Goal: Information Seeking & Learning: Learn about a topic

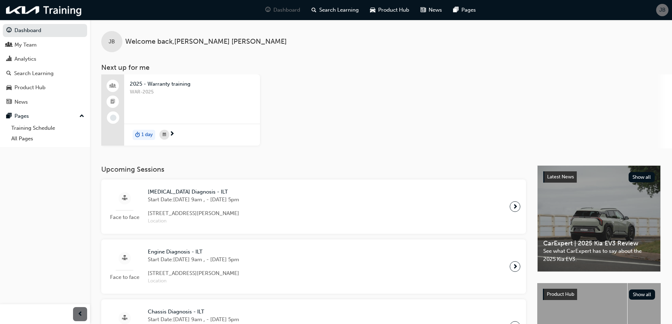
click at [660, 11] on span "JB" at bounding box center [662, 10] width 6 height 8
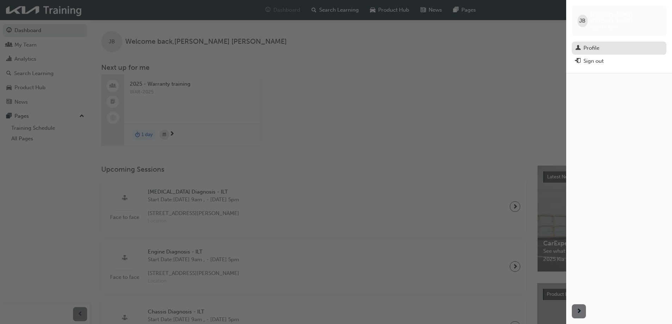
click at [587, 44] on div "Profile" at bounding box center [591, 48] width 16 height 8
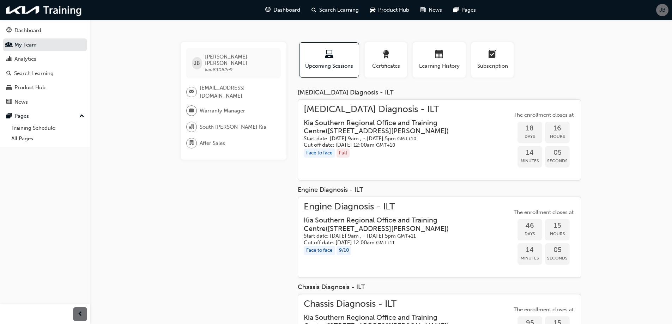
click at [233, 107] on span "Warranty Manager" at bounding box center [222, 111] width 45 height 8
click at [53, 5] on img at bounding box center [44, 10] width 81 height 14
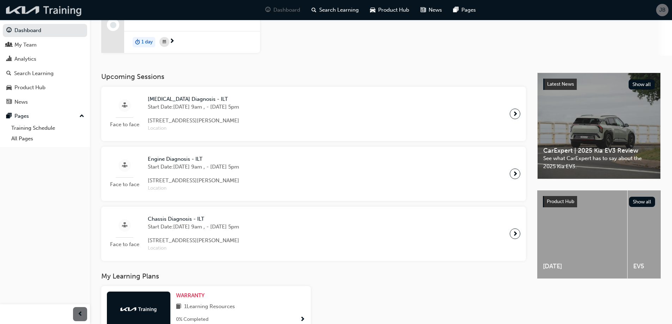
scroll to position [106, 0]
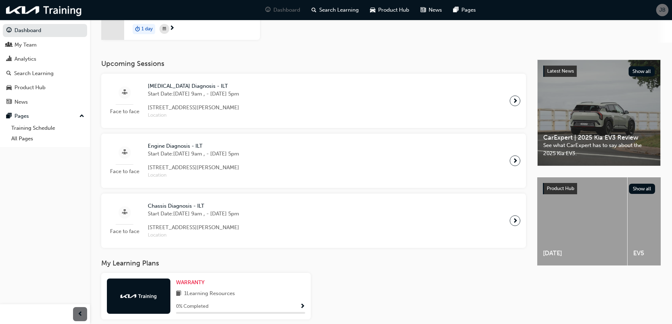
click at [204, 89] on span "[MEDICAL_DATA] Diagnosis - ILT" at bounding box center [193, 86] width 91 height 8
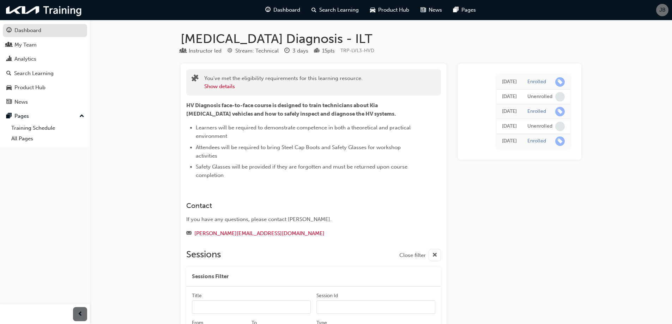
click at [43, 33] on div "Dashboard" at bounding box center [44, 30] width 77 height 9
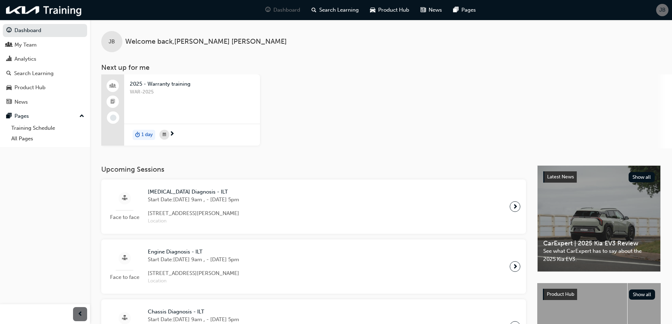
click at [228, 255] on span "Engine Diagnosis - ILT" at bounding box center [193, 252] width 91 height 8
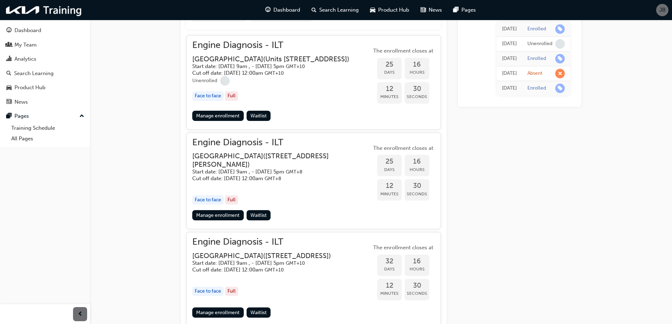
scroll to position [317, 0]
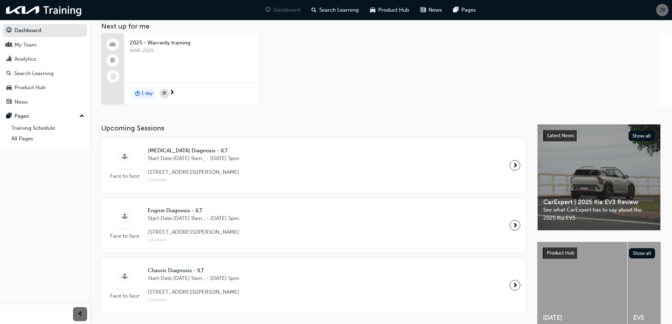
scroll to position [106, 0]
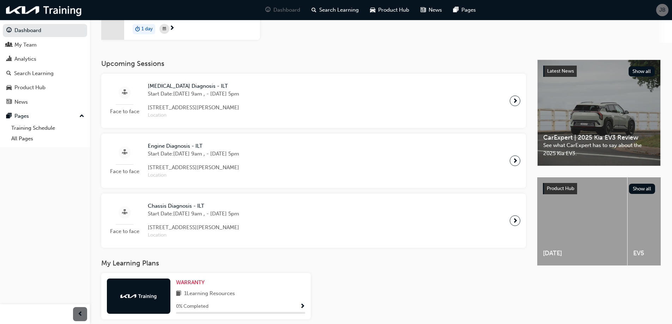
click at [188, 206] on span "Chassis Diagnosis - ILT" at bounding box center [193, 206] width 91 height 8
